Goal: Task Accomplishment & Management: Use online tool/utility

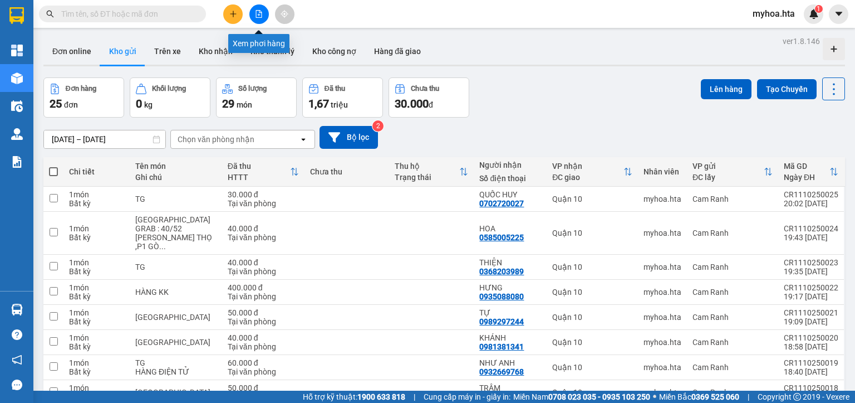
click at [256, 9] on button at bounding box center [258, 13] width 19 height 19
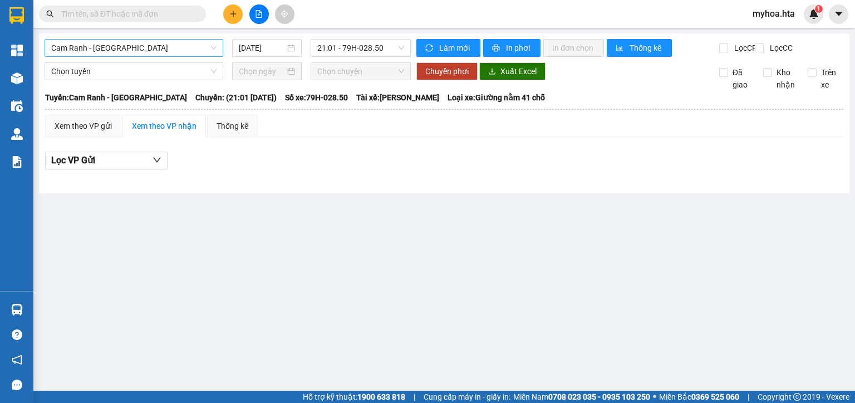
click at [159, 44] on span "Cam Ranh - Sài Gòn" at bounding box center [133, 48] width 165 height 17
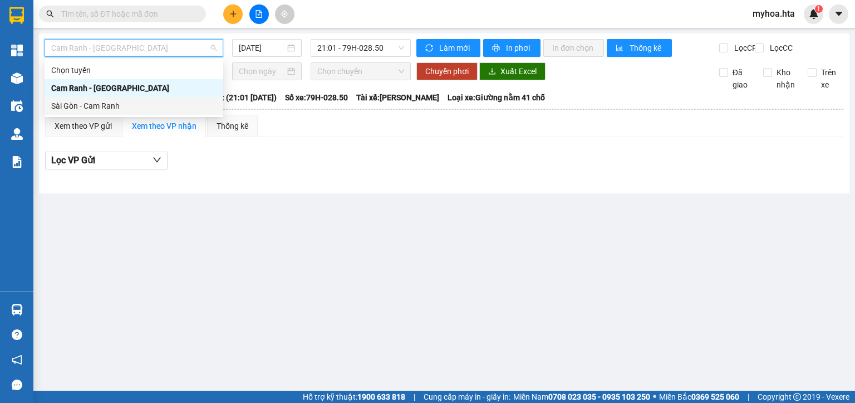
click at [134, 99] on div "Sài Gòn - Cam Ranh" at bounding box center [134, 106] width 179 height 18
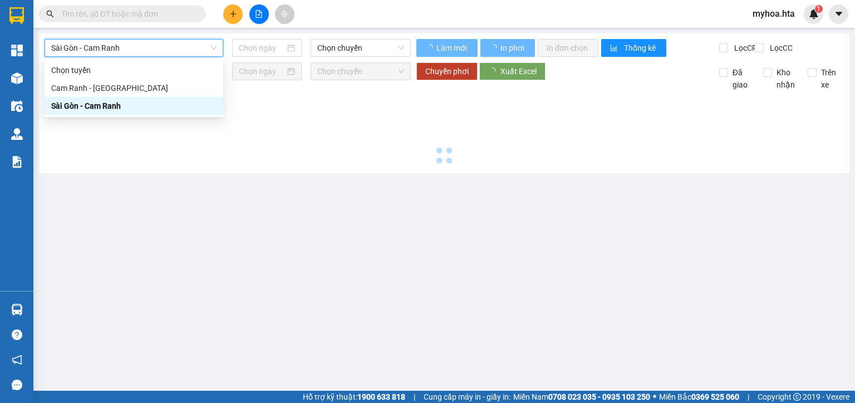
type input "11/10/2025"
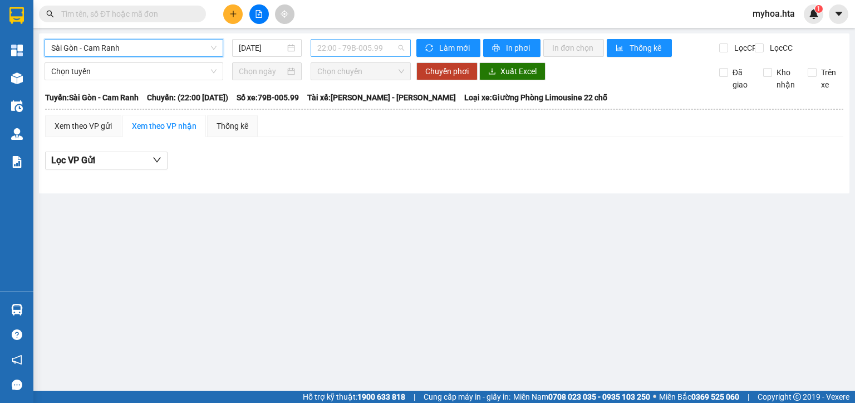
click at [370, 48] on span "22:00 - 79B-005.99" at bounding box center [360, 48] width 87 height 17
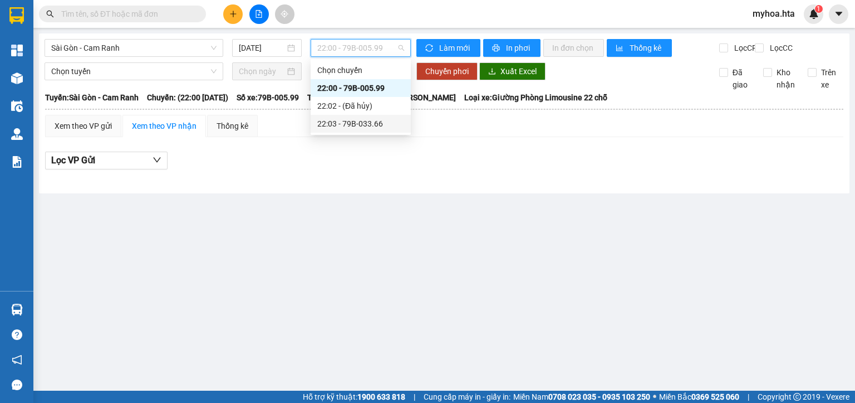
click at [362, 119] on div "22:03 - 79B-033.66" at bounding box center [360, 123] width 87 height 12
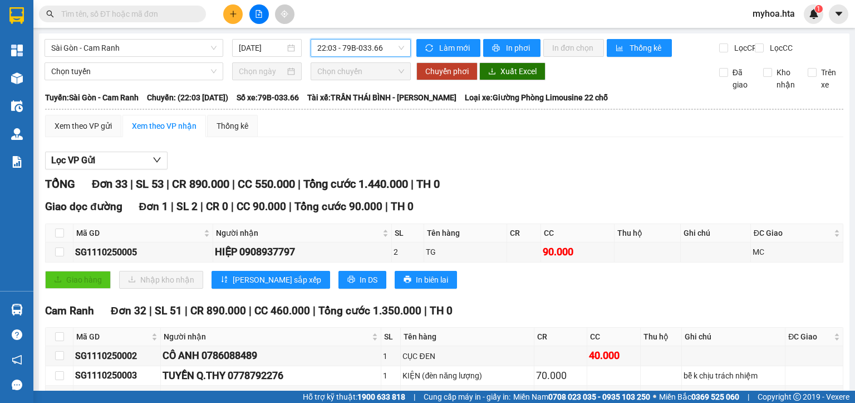
click at [339, 49] on span "22:03 - 79B-033.66" at bounding box center [360, 48] width 87 height 17
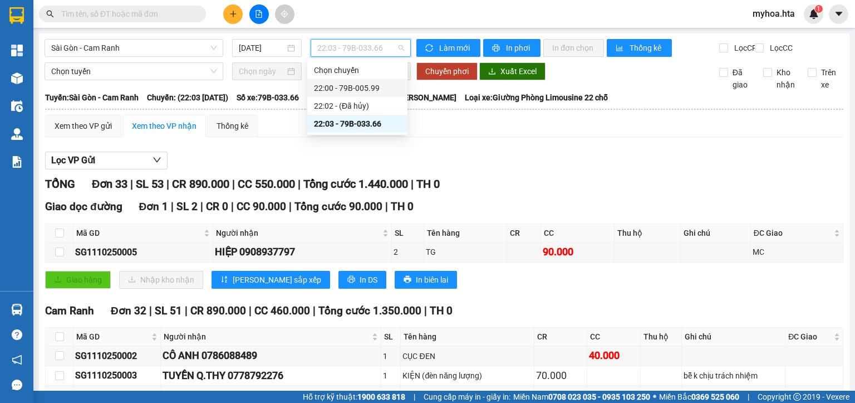
click at [354, 89] on div "22:00 - 79B-005.99" at bounding box center [357, 88] width 87 height 12
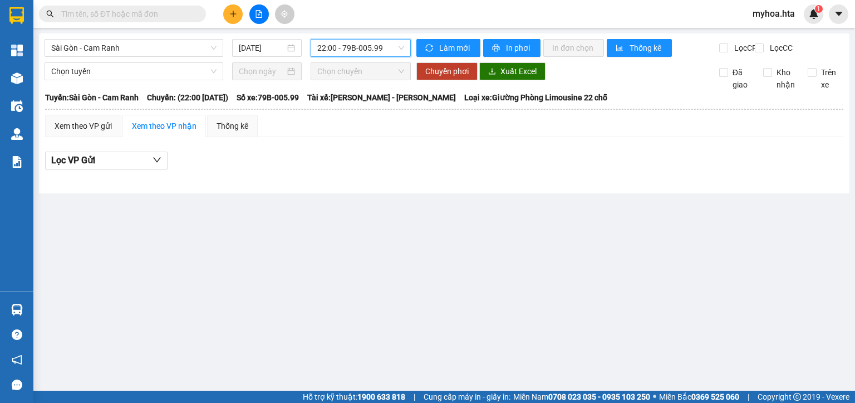
click at [354, 50] on span "22:00 - 79B-005.99" at bounding box center [360, 48] width 87 height 17
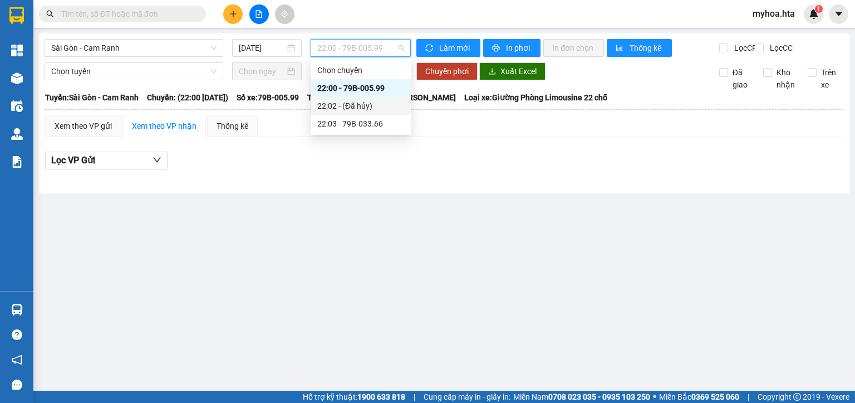
click at [345, 107] on div "22:02 - (Đã hủy)" at bounding box center [360, 106] width 87 height 12
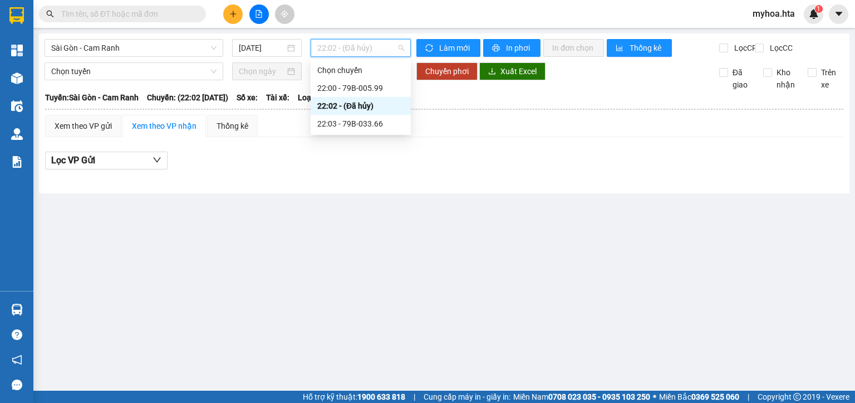
click at [352, 51] on span "22:02 - (Đã hủy)" at bounding box center [360, 48] width 87 height 17
click at [351, 126] on div "22:03 - 79B-033.66" at bounding box center [360, 123] width 87 height 12
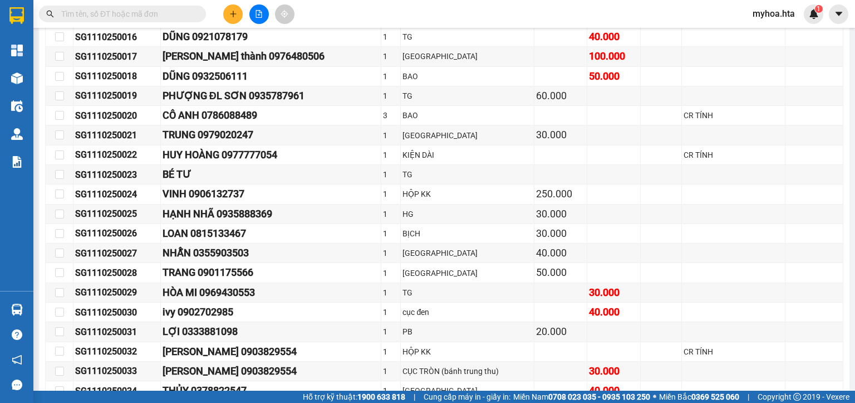
scroll to position [646, 0]
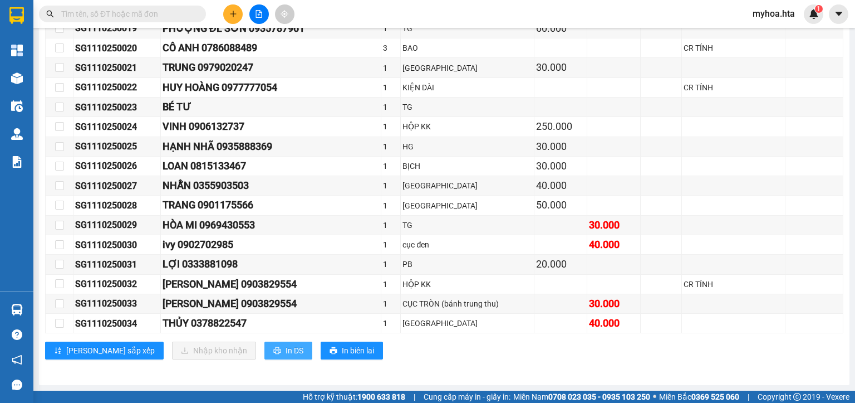
click at [286, 349] on span "In DS" at bounding box center [295, 350] width 18 height 12
